Goal: Find specific page/section: Find specific page/section

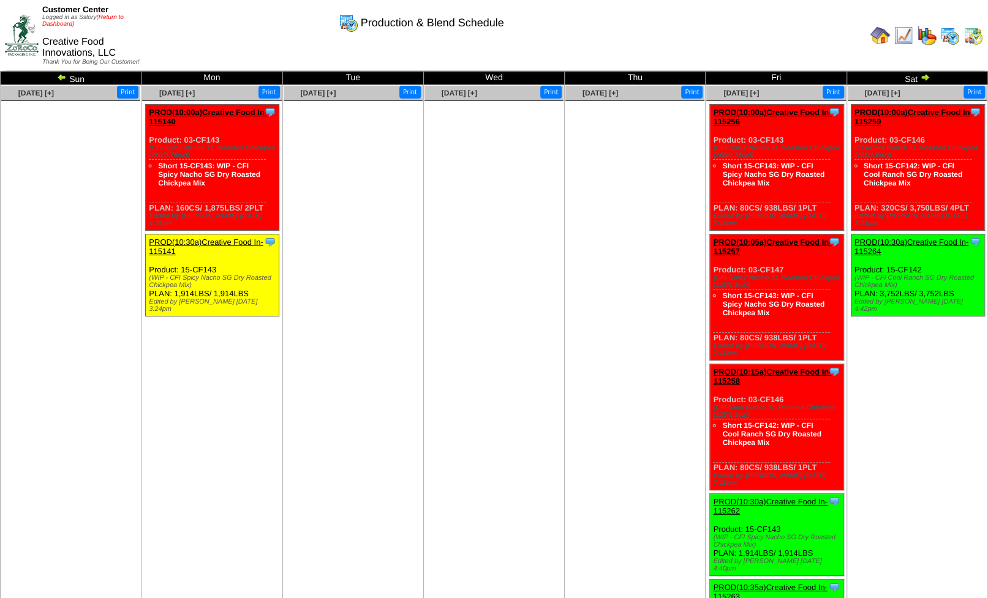
click at [116, 18] on link "(Return to Dashboard)" at bounding box center [82, 20] width 81 height 13
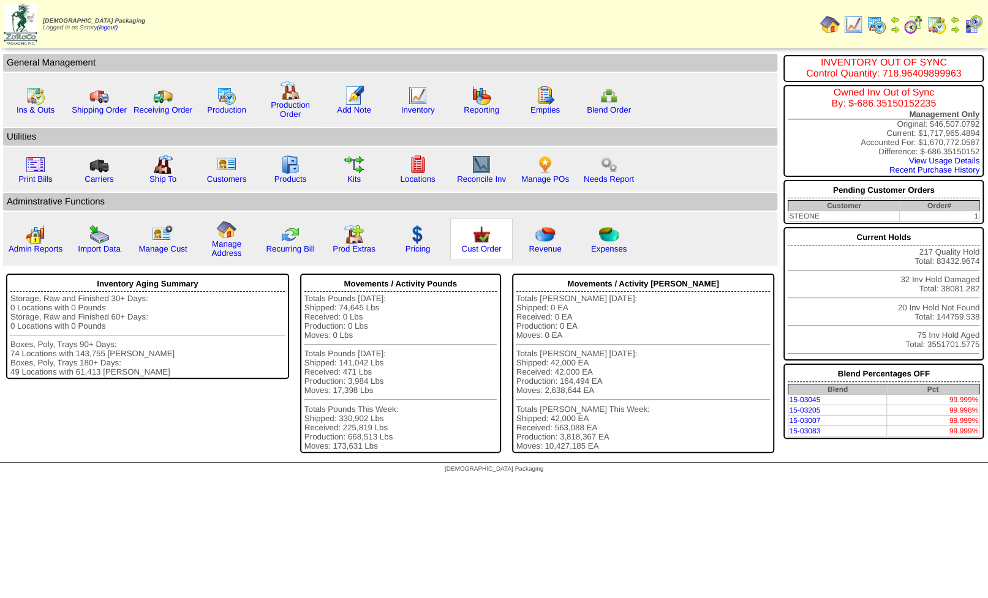
click at [478, 242] on img at bounding box center [482, 235] width 20 height 20
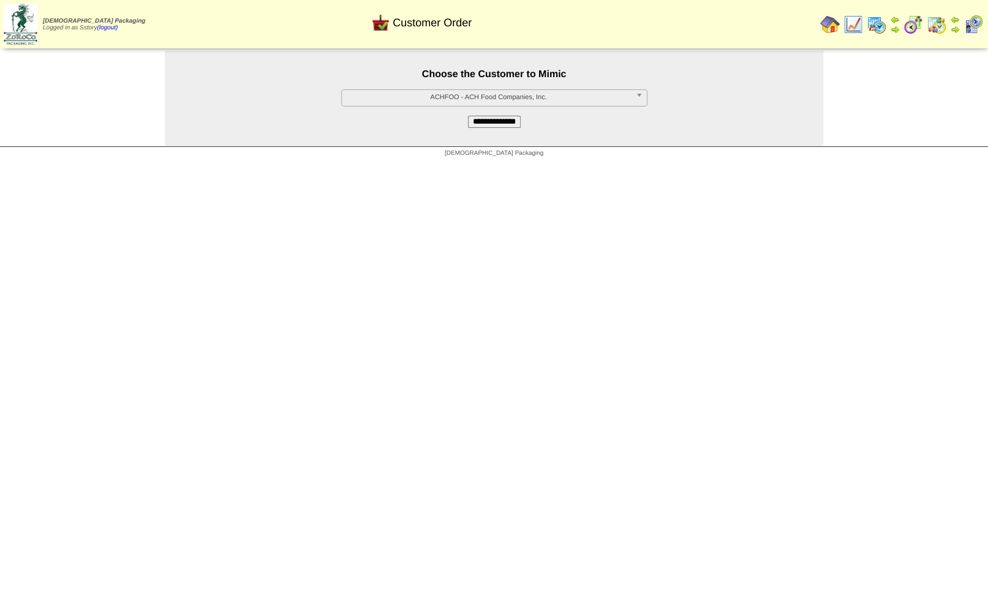
click at [957, 20] on img at bounding box center [955, 20] width 10 height 10
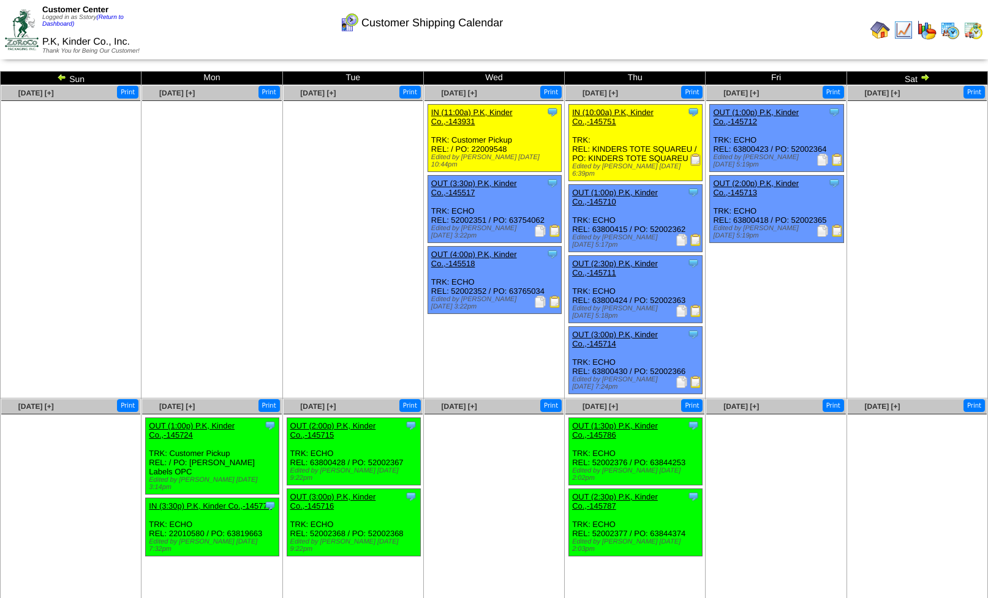
scroll to position [15, 0]
